Goal: Information Seeking & Learning: Learn about a topic

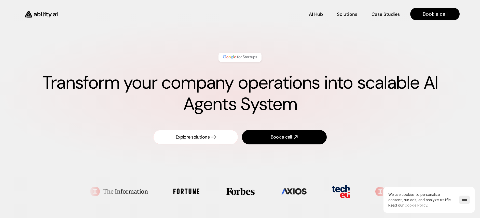
click at [197, 137] on div "Explore solutions" at bounding box center [193, 137] width 34 height 6
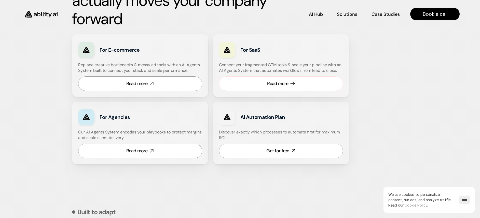
scroll to position [313, 0]
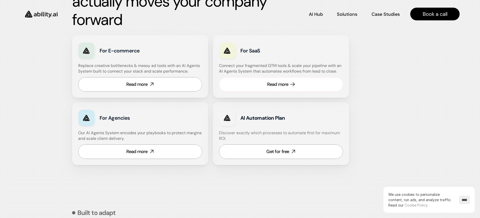
click at [282, 81] on link "Read more" at bounding box center [281, 84] width 124 height 15
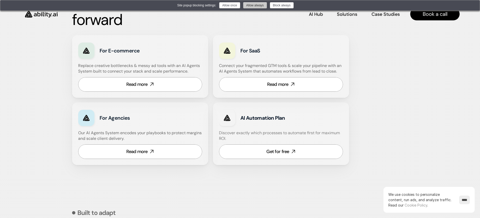
click at [249, 6] on button "Allow always" at bounding box center [255, 5] width 24 height 6
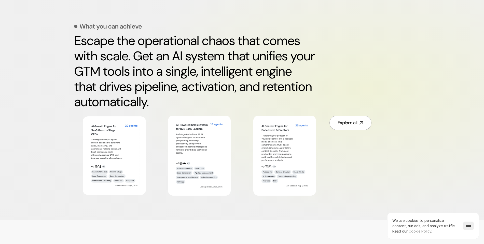
scroll to position [237, 0]
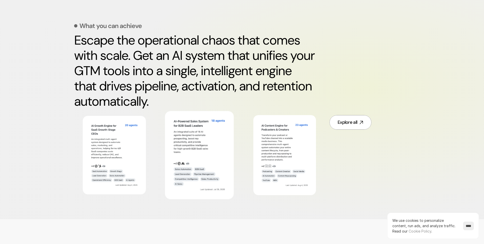
click at [220, 150] on img at bounding box center [199, 155] width 56 height 76
